Goal: Transaction & Acquisition: Purchase product/service

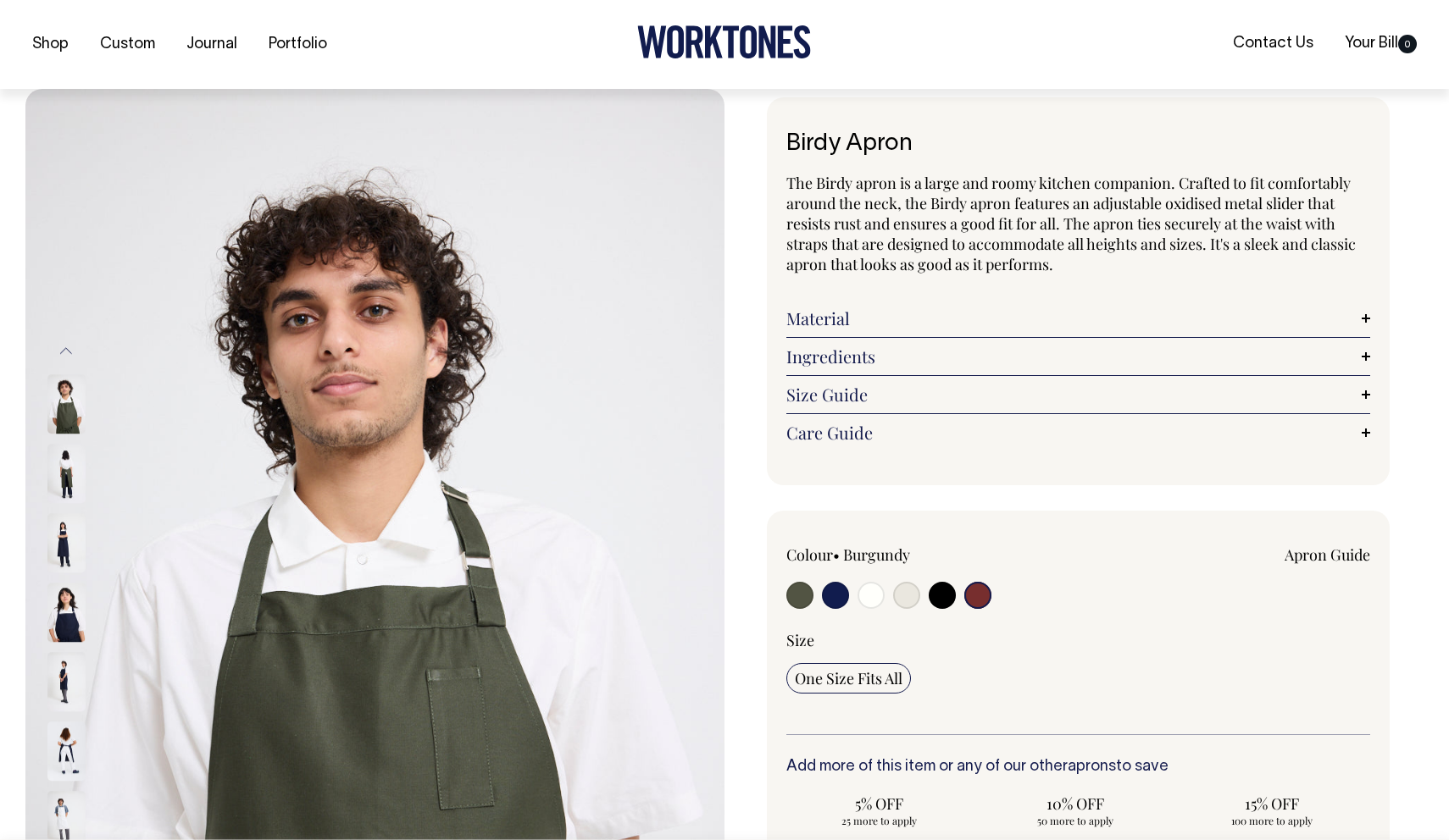
select select "Burgundy"
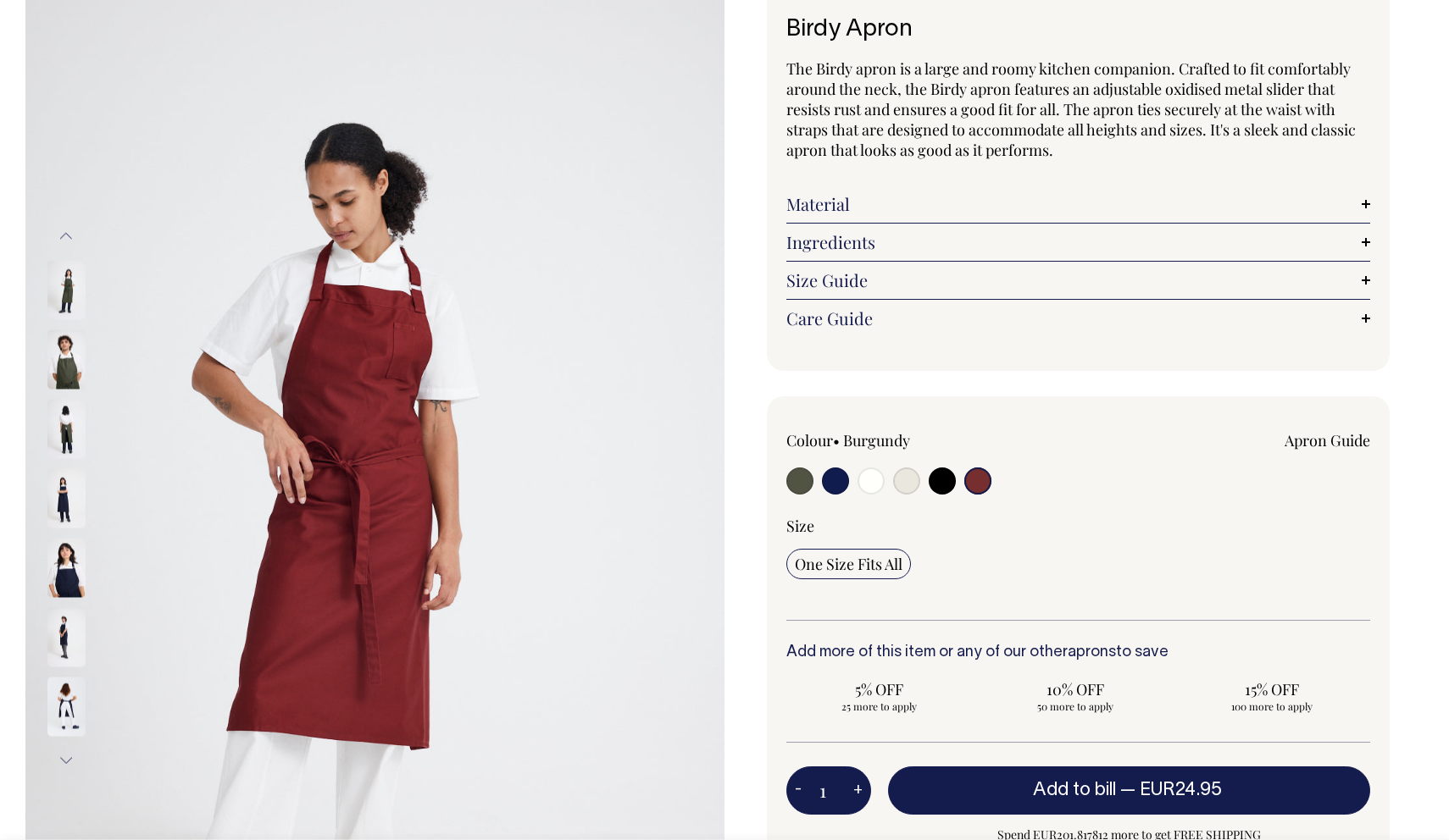
scroll to position [113, 0]
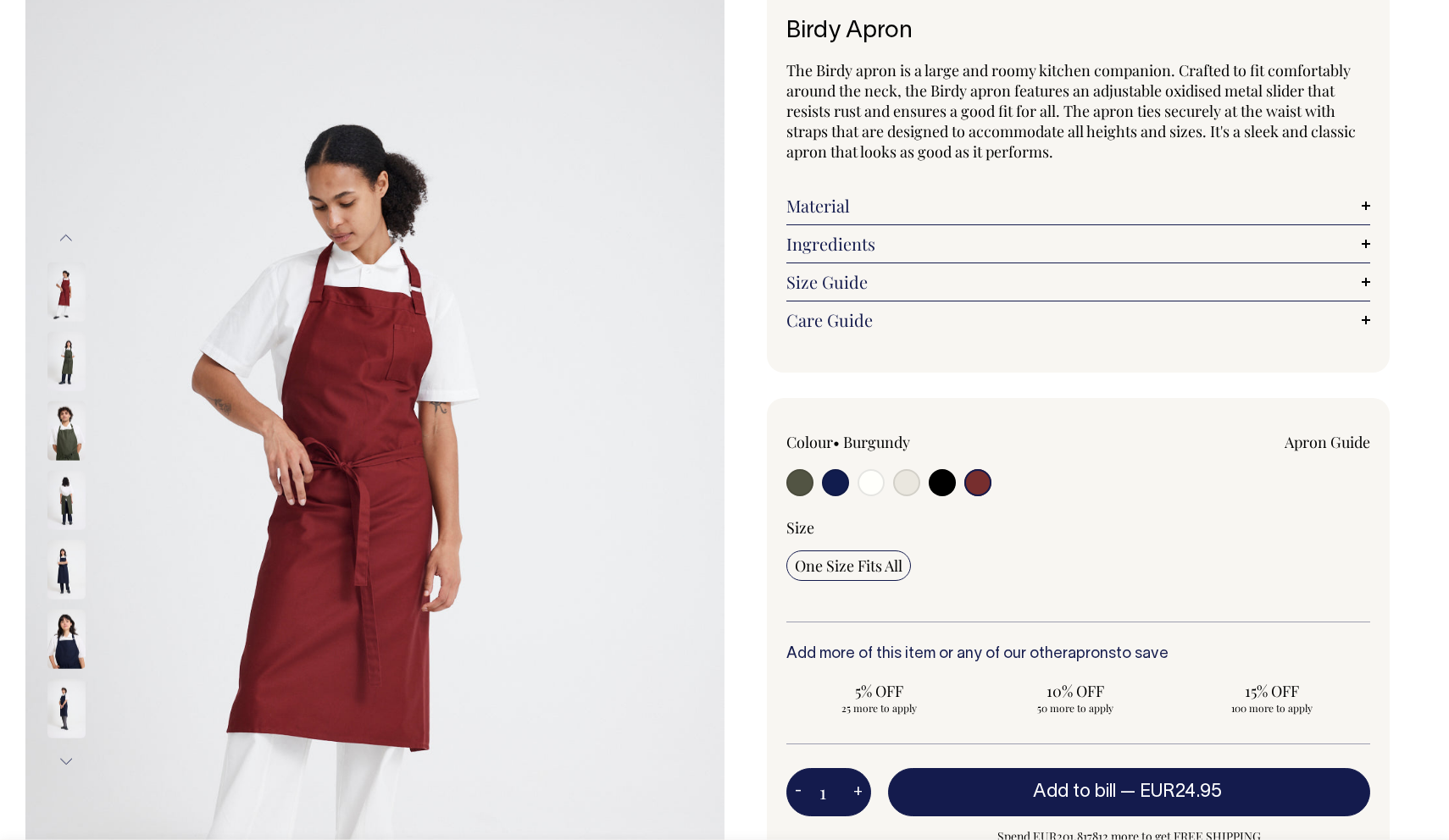
click at [66, 762] on button "Next" at bounding box center [66, 762] width 26 height 38
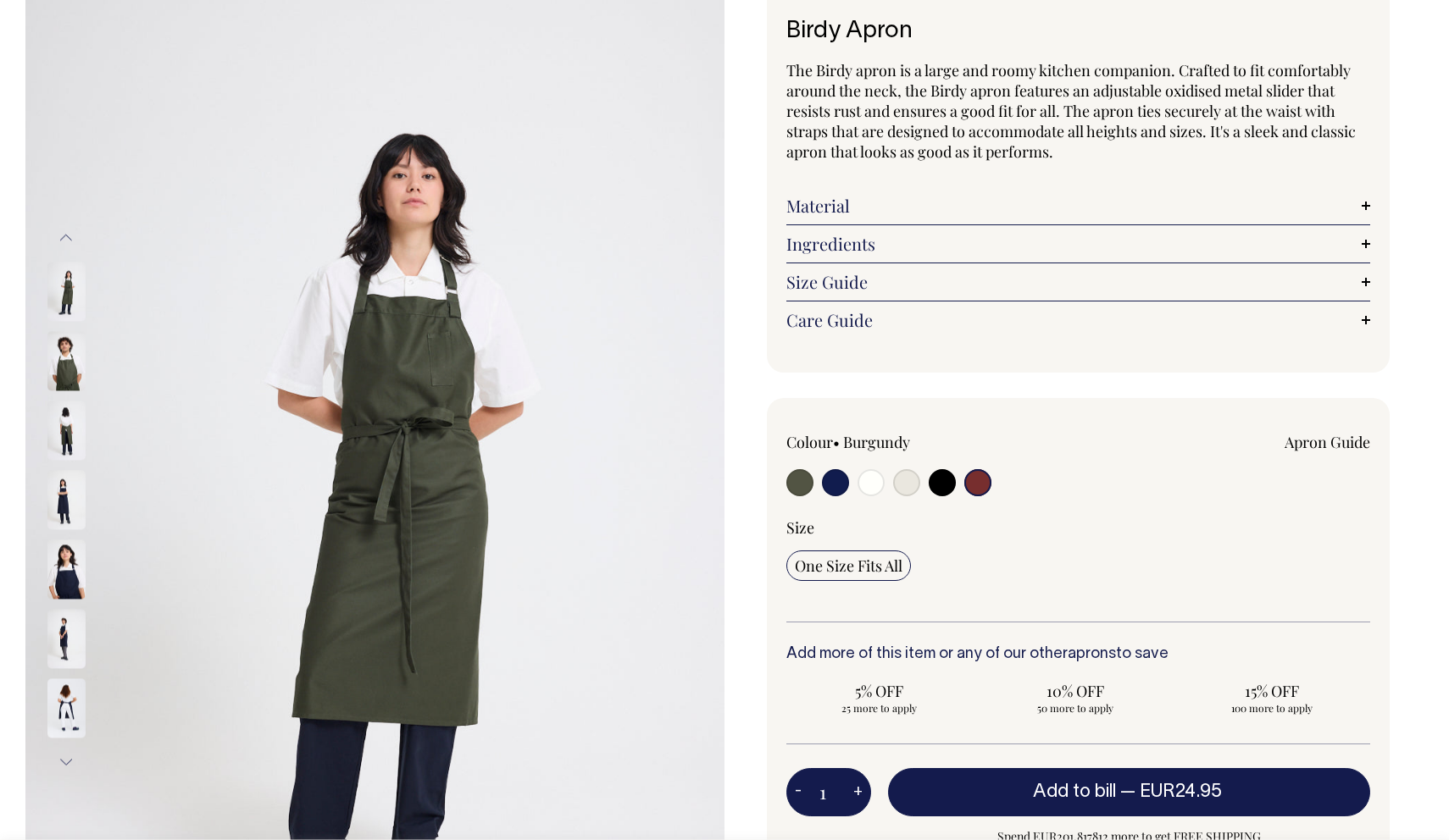
click at [66, 762] on button "Next" at bounding box center [66, 762] width 26 height 38
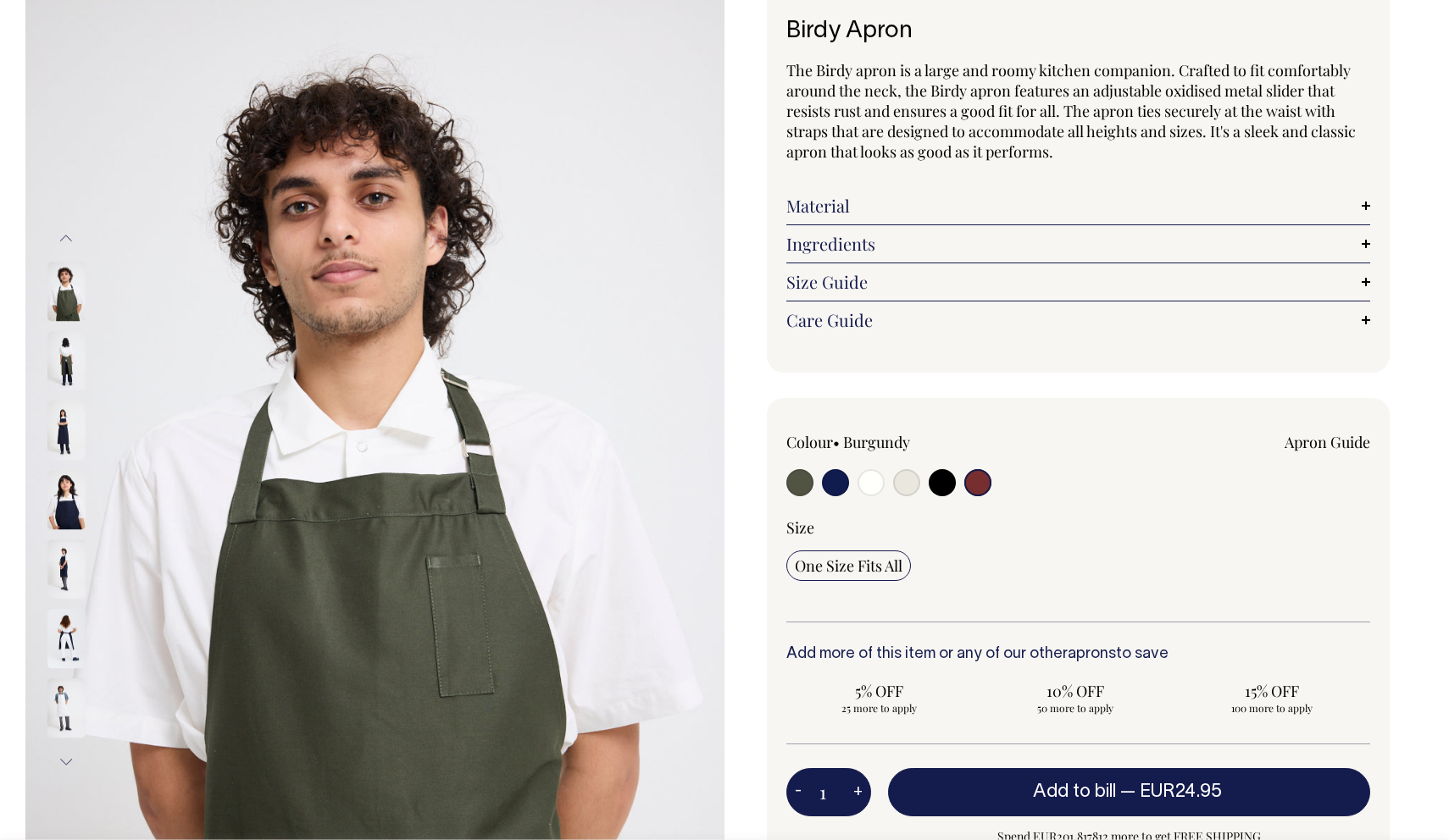
click at [64, 765] on button "Next" at bounding box center [66, 763] width 26 height 38
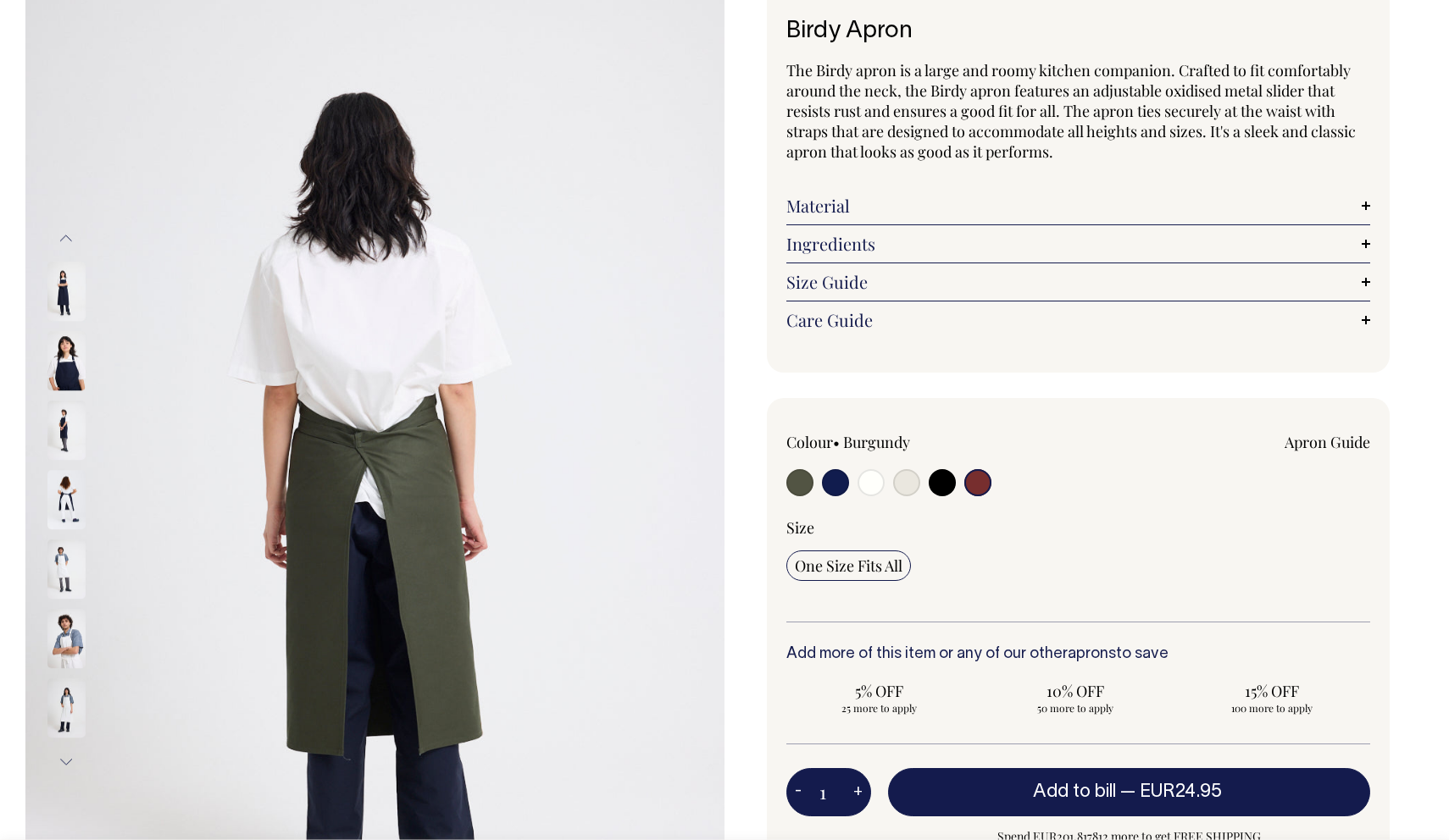
click at [64, 765] on button "Next" at bounding box center [66, 763] width 26 height 38
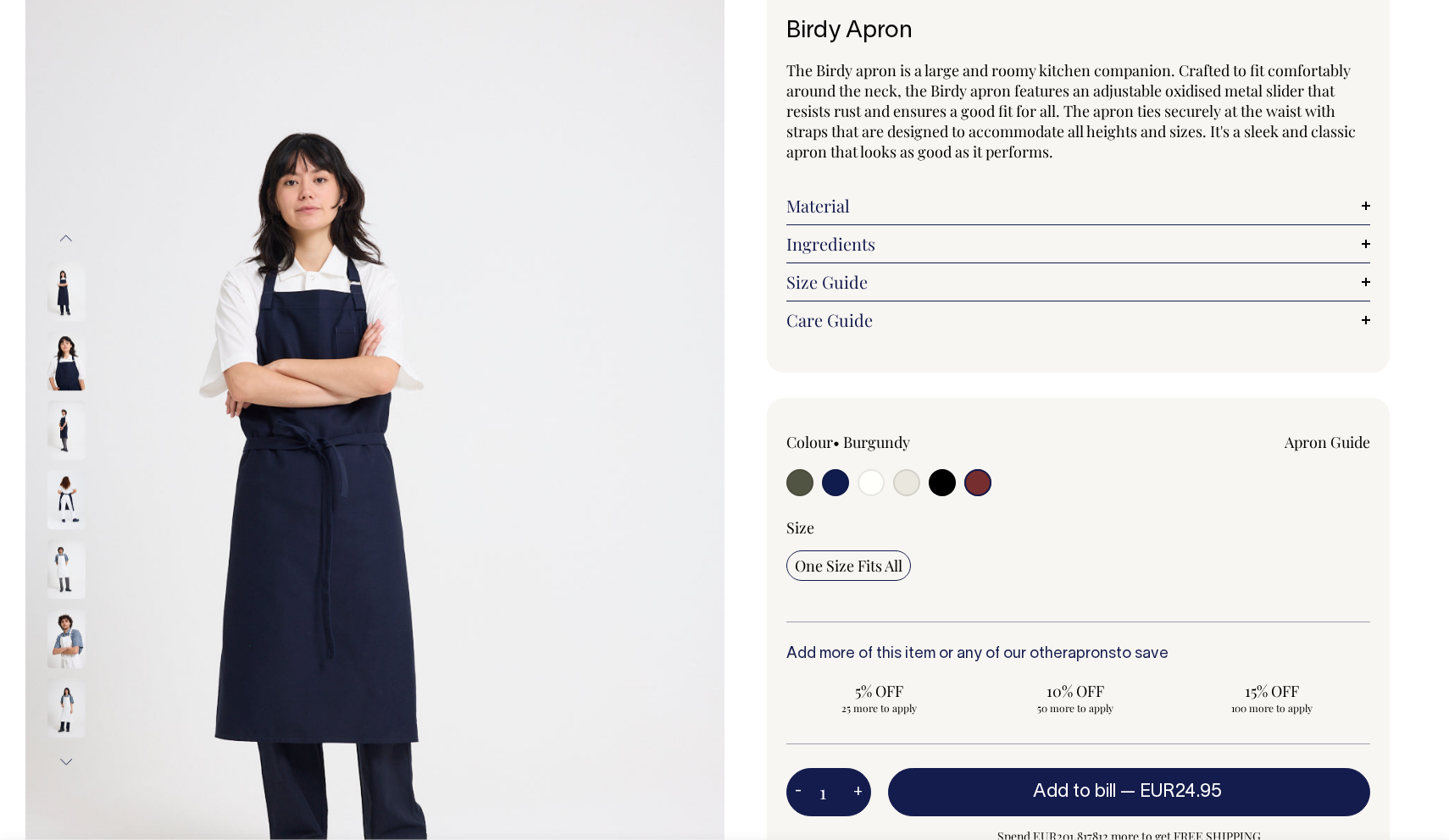
click at [64, 765] on button "Next" at bounding box center [66, 763] width 26 height 38
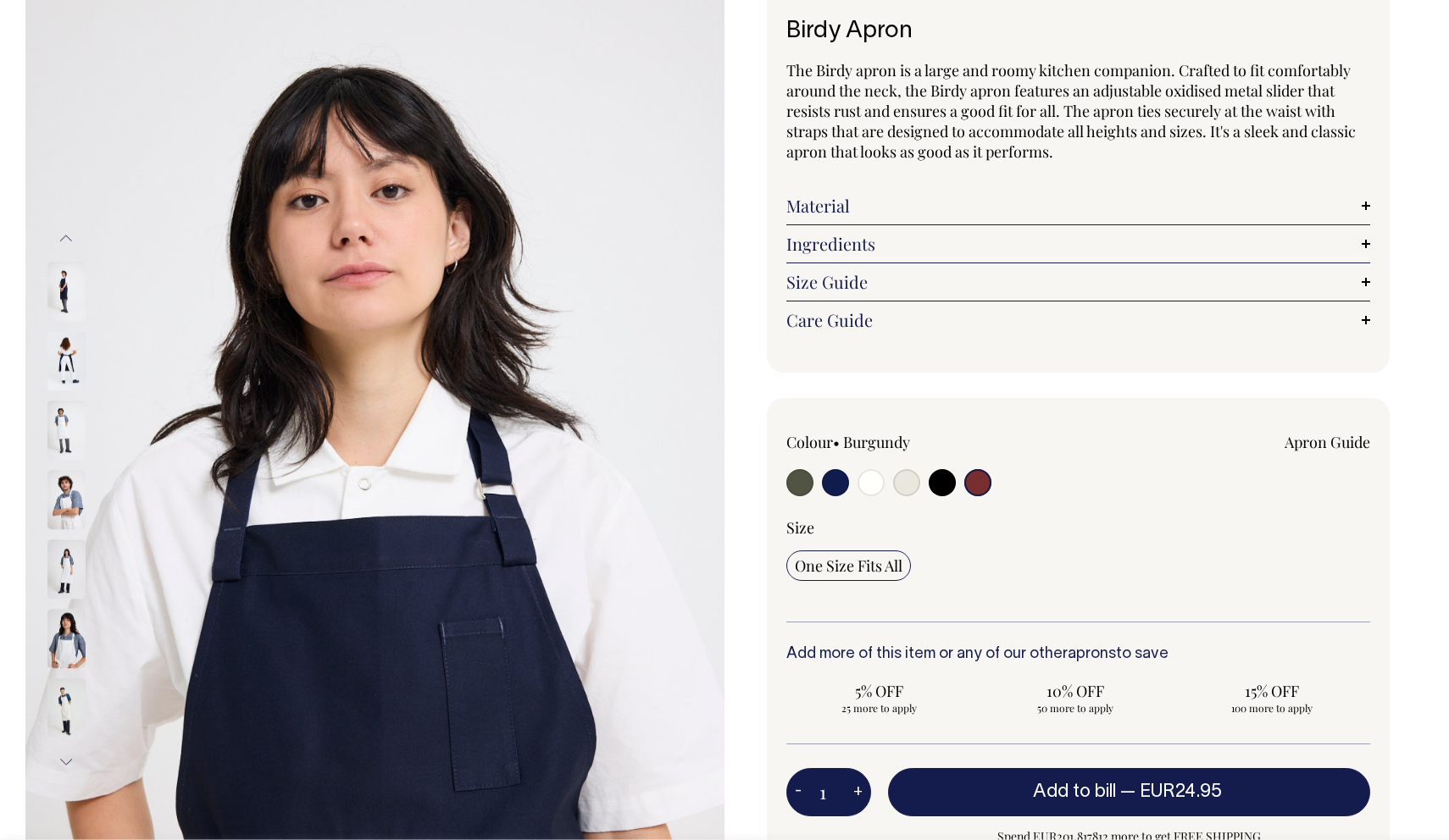
click at [64, 765] on button "Next" at bounding box center [66, 763] width 26 height 38
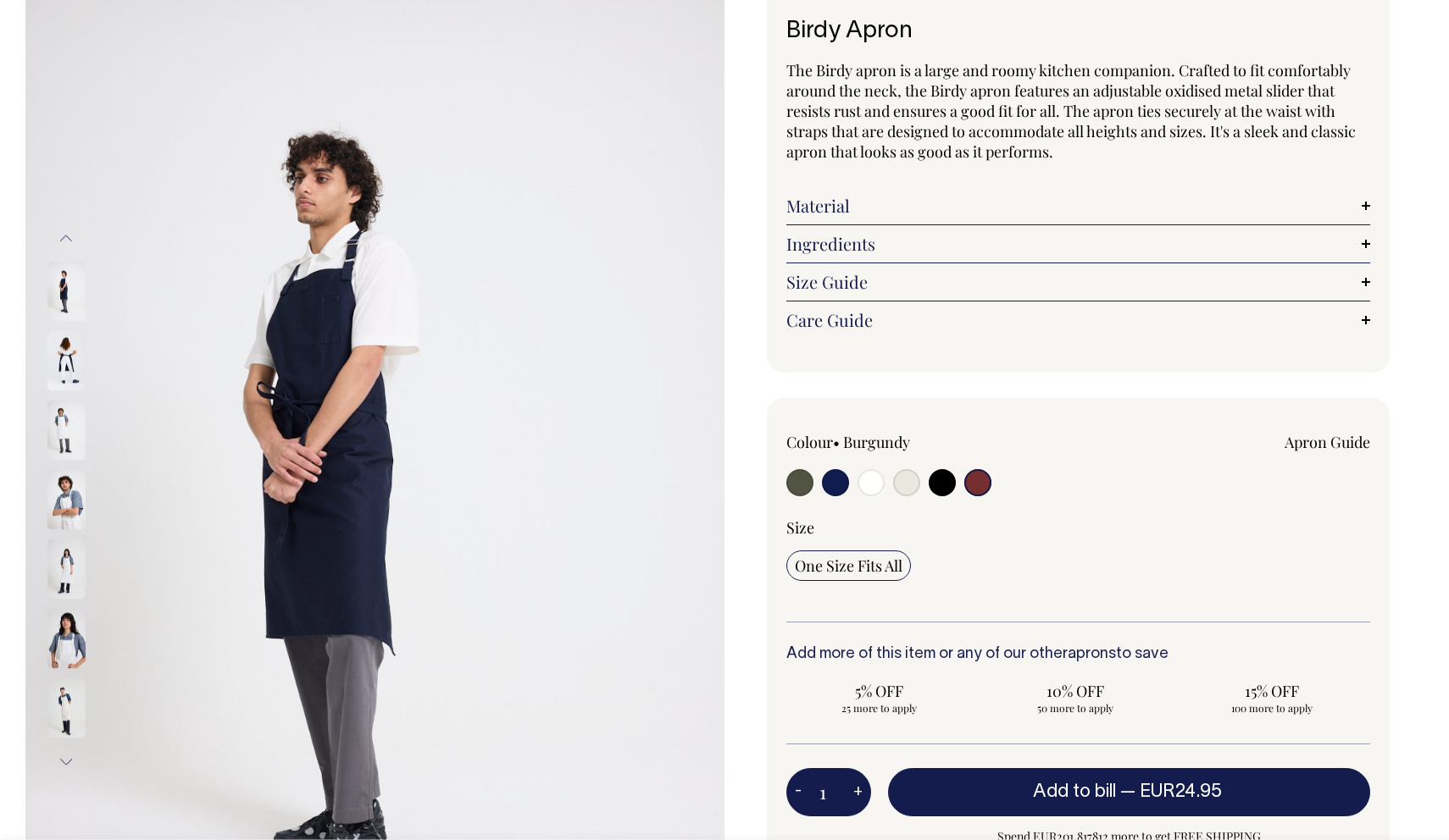
click at [64, 765] on button "Next" at bounding box center [66, 763] width 26 height 38
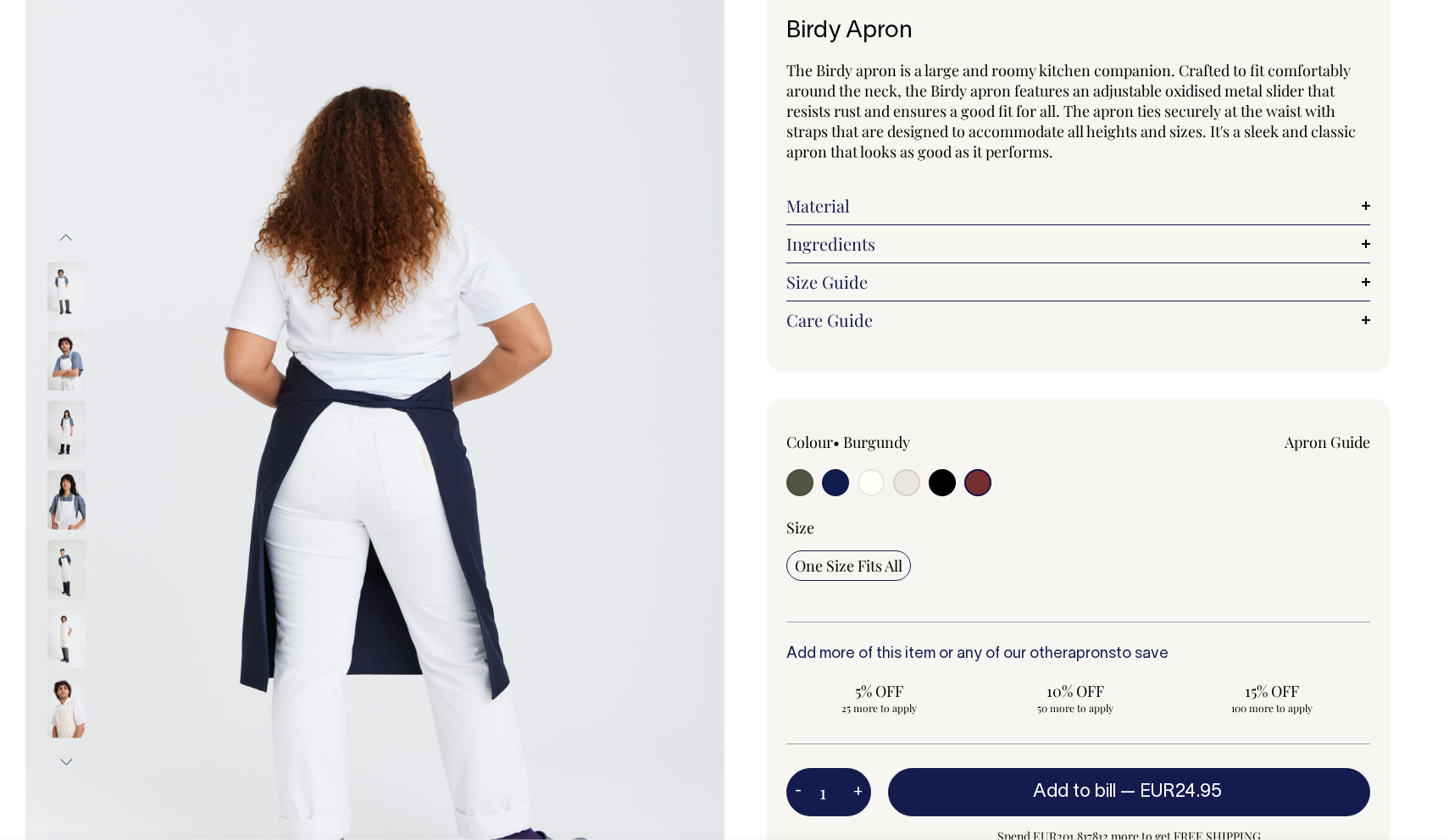
click at [64, 765] on button "Next" at bounding box center [66, 762] width 26 height 38
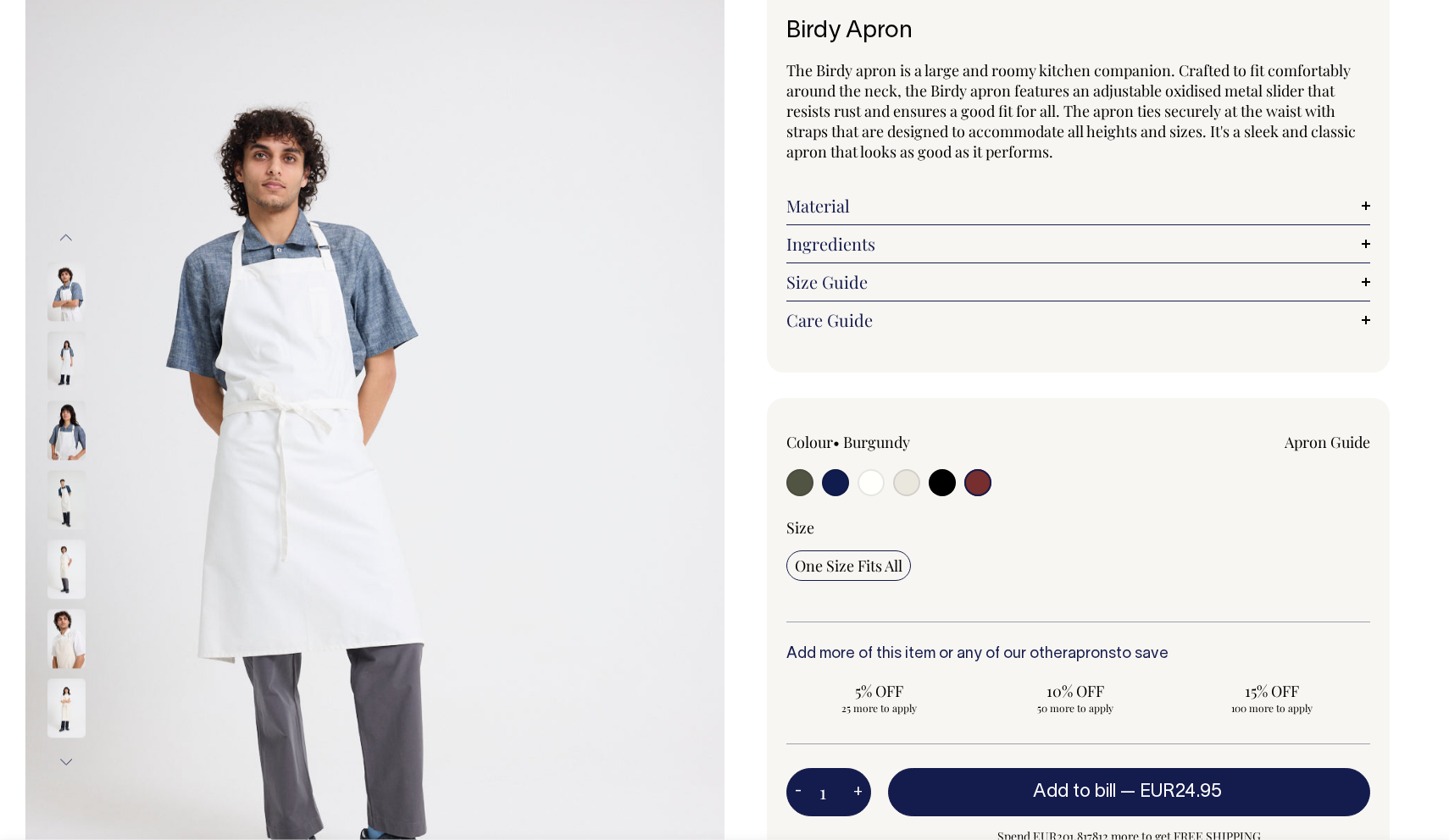
click at [64, 765] on button "Next" at bounding box center [66, 762] width 26 height 38
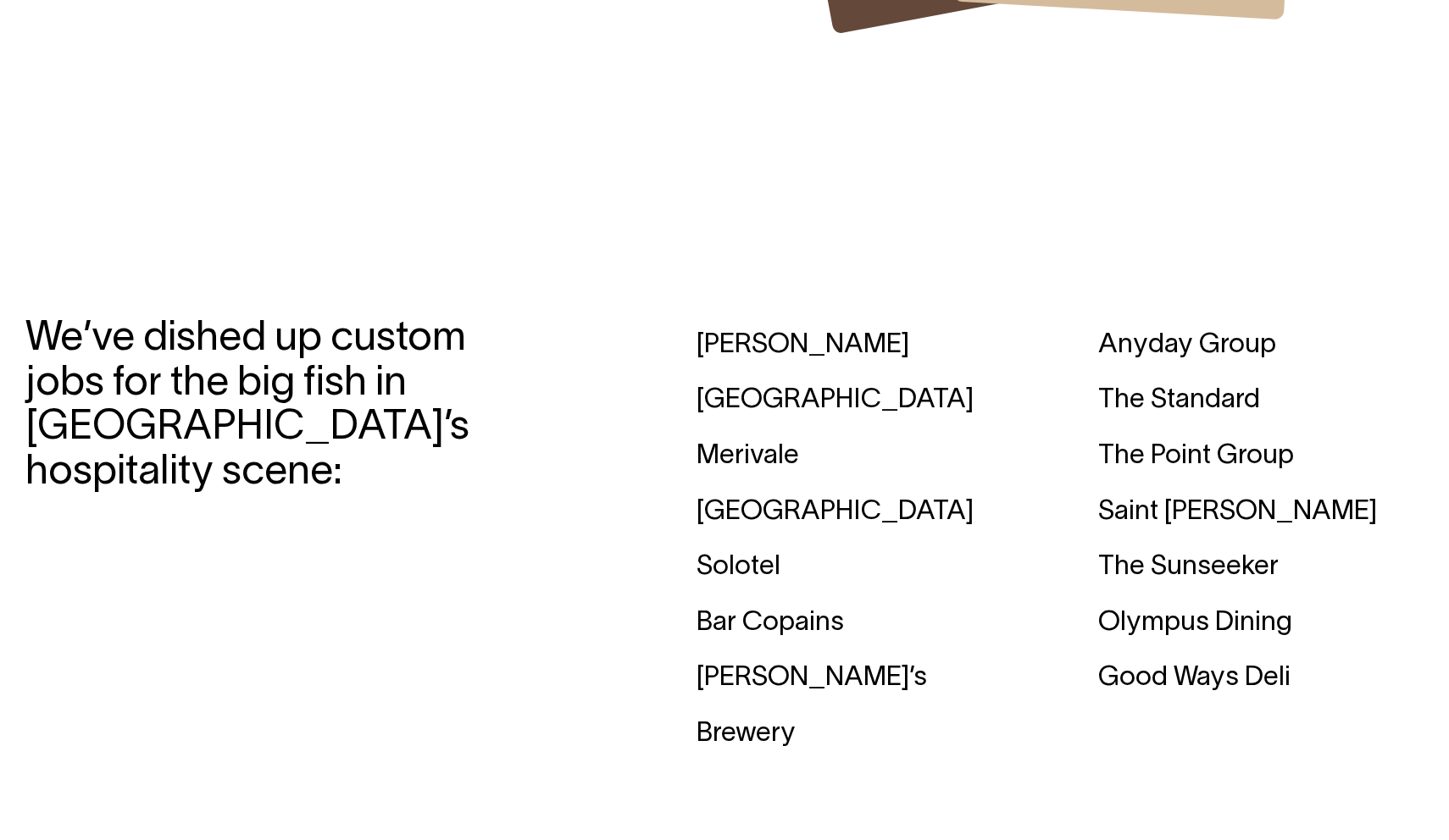
scroll to position [4983, 0]
